Goal: Task Accomplishment & Management: Use online tool/utility

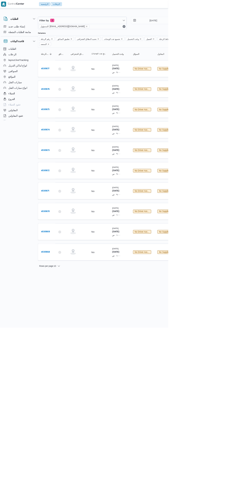
scroll to position [0, 8]
click at [66, 245] on link "# 330672" at bounding box center [69, 248] width 12 height 7
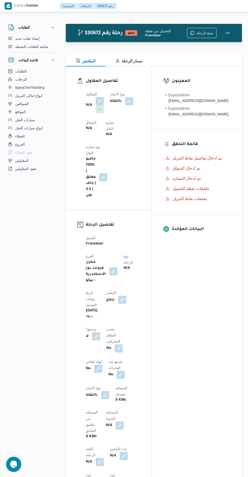
click at [100, 98] on button "button" at bounding box center [100, 101] width 8 height 8
click at [78, 129] on div "Search" at bounding box center [84, 130] width 38 height 10
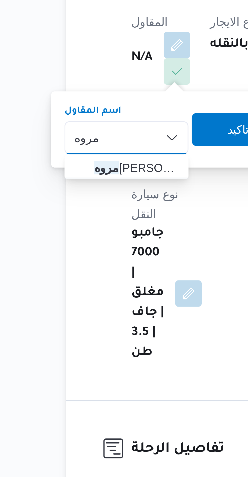
type input "مروه"
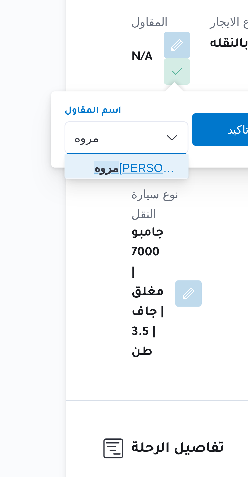
click at [94, 138] on span "[PERSON_NAME] على" at bounding box center [88, 139] width 26 height 6
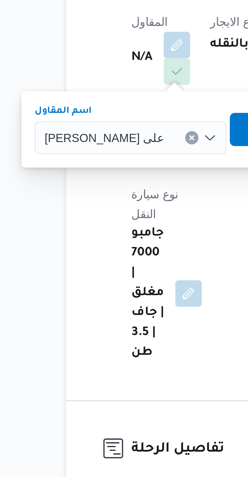
click at [117, 128] on span "تاكيد" at bounding box center [130, 127] width 28 height 10
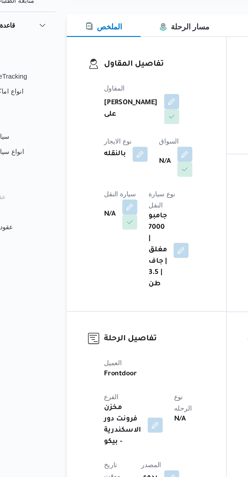
click at [126, 134] on button "button" at bounding box center [130, 130] width 8 height 8
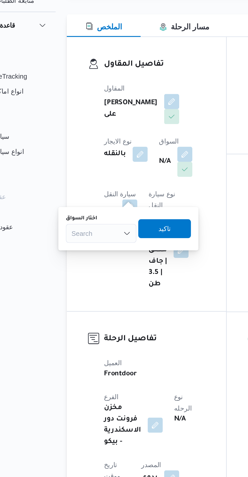
click at [92, 172] on div "Search" at bounding box center [84, 172] width 38 height 10
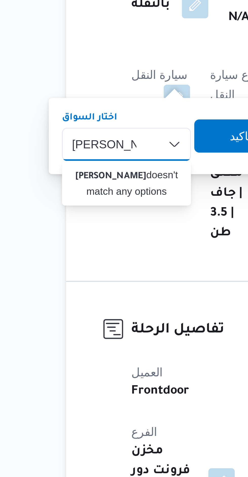
type input "[PERSON_NAME]"
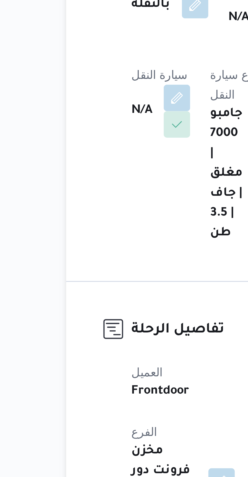
click at [76, 144] on div "تفاصيل المقاول المقاول [PERSON_NAME] سعد على نوع الايجار بالنقله السواق N/A سيا…" at bounding box center [109, 140] width 86 height 148
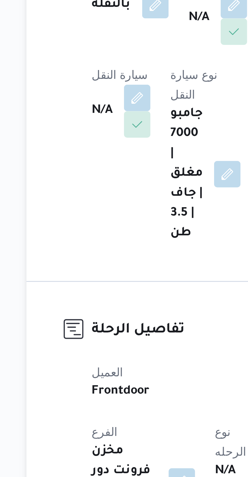
click at [104, 154] on button "button" at bounding box center [100, 158] width 8 height 8
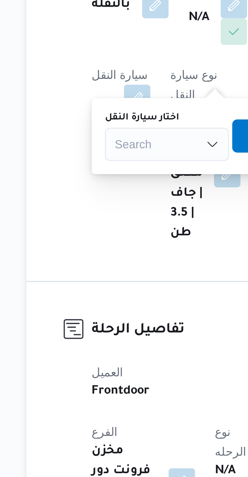
click at [112, 173] on div "Search" at bounding box center [109, 172] width 38 height 10
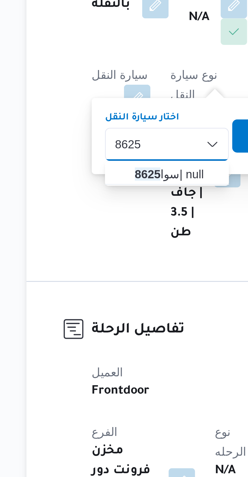
type input "8625"
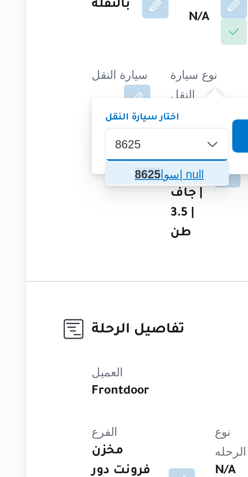
click at [114, 181] on span "سوا 8625 | null" at bounding box center [112, 181] width 26 height 6
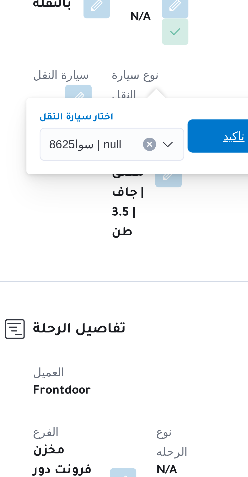
click at [139, 168] on span "تاكيد" at bounding box center [147, 170] width 28 height 10
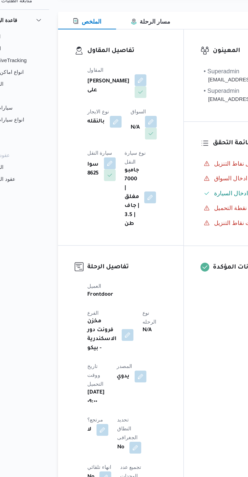
click at [126, 134] on button "button" at bounding box center [130, 130] width 8 height 8
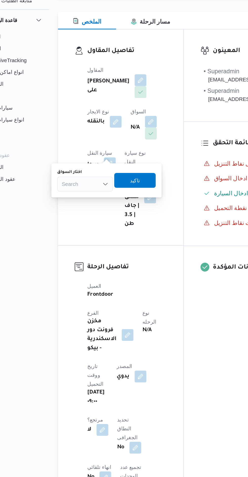
click at [89, 175] on div "Search" at bounding box center [84, 172] width 38 height 10
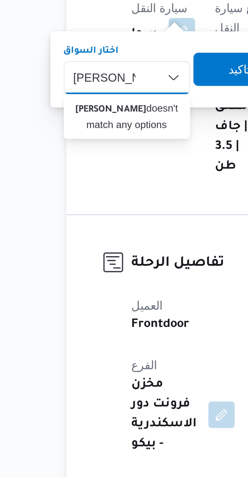
type input "[PERSON_NAME]"
